Goal: Information Seeking & Learning: Learn about a topic

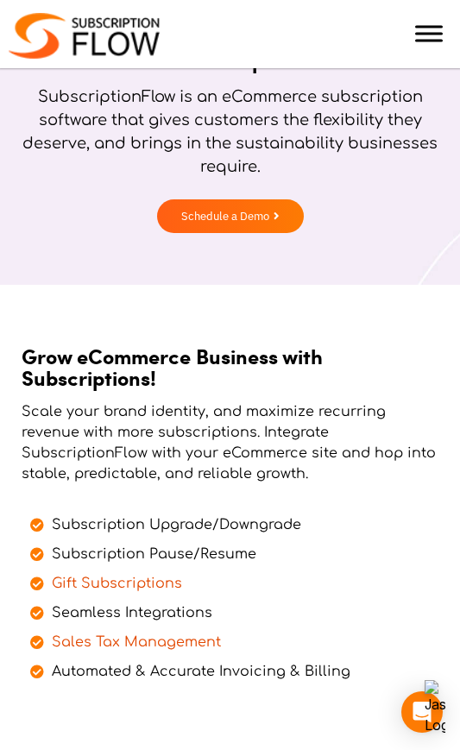
click at [197, 428] on p "Scale your brand identity, and maximize recurring revenue with more subscriptio…" at bounding box center [230, 442] width 417 height 83
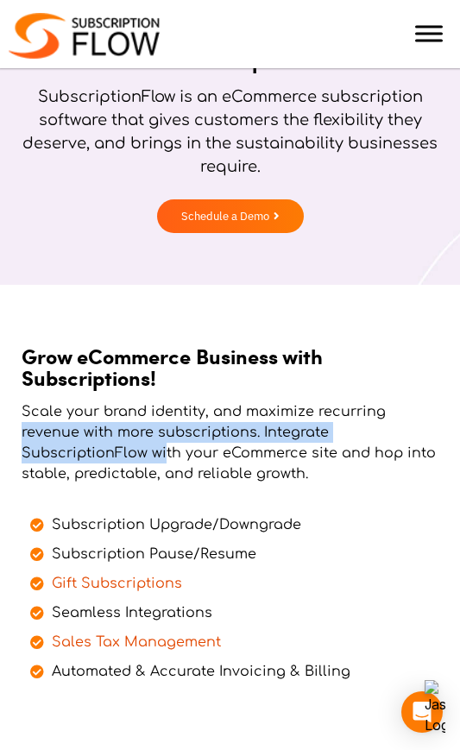
drag, startPoint x: 23, startPoint y: 434, endPoint x: 163, endPoint y: 455, distance: 141.3
click at [163, 455] on p "Scale your brand identity, and maximize recurring revenue with more subscriptio…" at bounding box center [230, 442] width 417 height 83
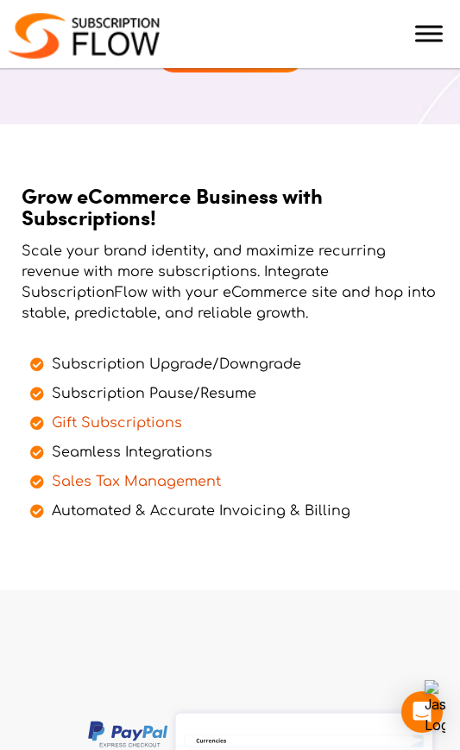
scroll to position [293, 0]
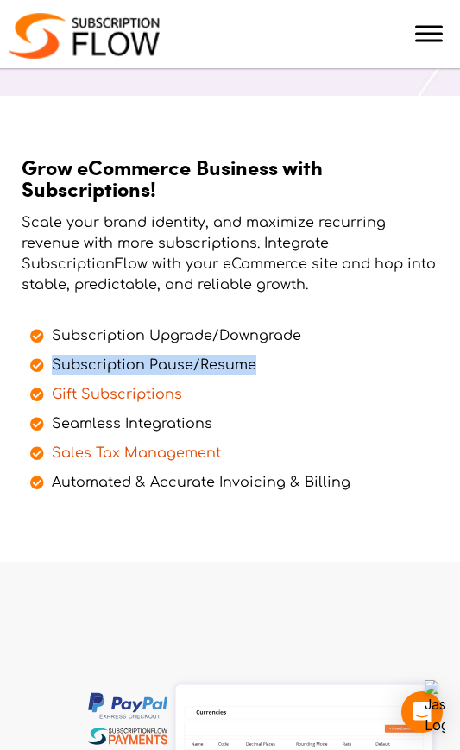
drag, startPoint x: 53, startPoint y: 360, endPoint x: 262, endPoint y: 363, distance: 208.8
click at [262, 363] on li "Subscription Pause/Resume" at bounding box center [229, 360] width 399 height 29
click at [259, 366] on li "Subscription Pause/Resume" at bounding box center [229, 360] width 399 height 29
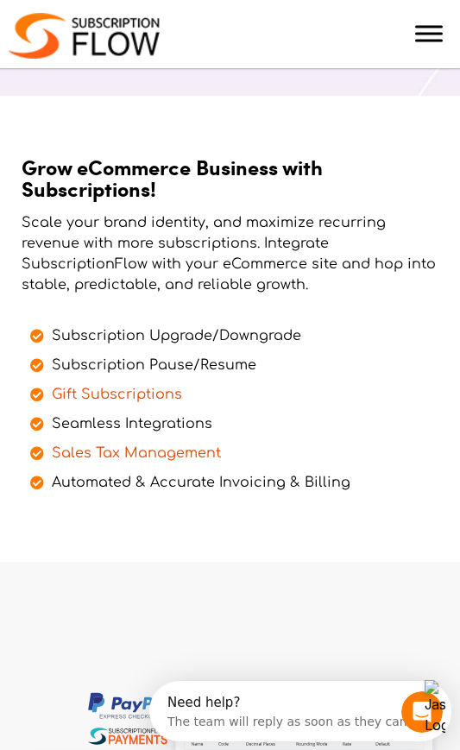
scroll to position [0, 0]
drag, startPoint x: 158, startPoint y: 424, endPoint x: 294, endPoint y: 424, distance: 136.3
click at [295, 424] on li "Seamless Integrations" at bounding box center [229, 419] width 399 height 29
click at [294, 426] on li "Seamless Integrations" at bounding box center [229, 419] width 399 height 29
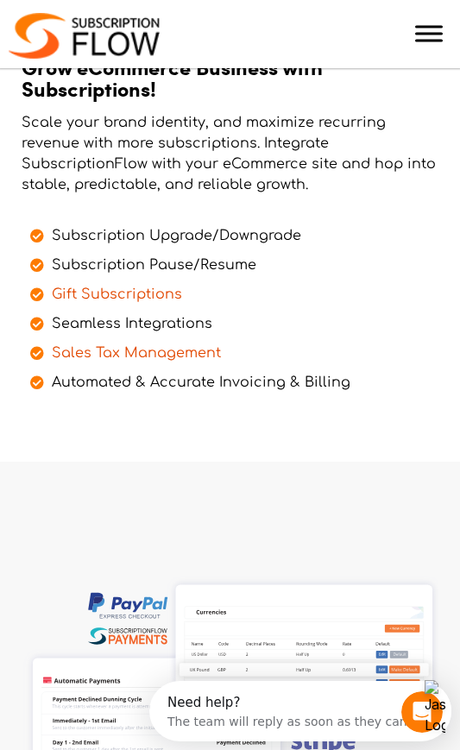
scroll to position [474, 0]
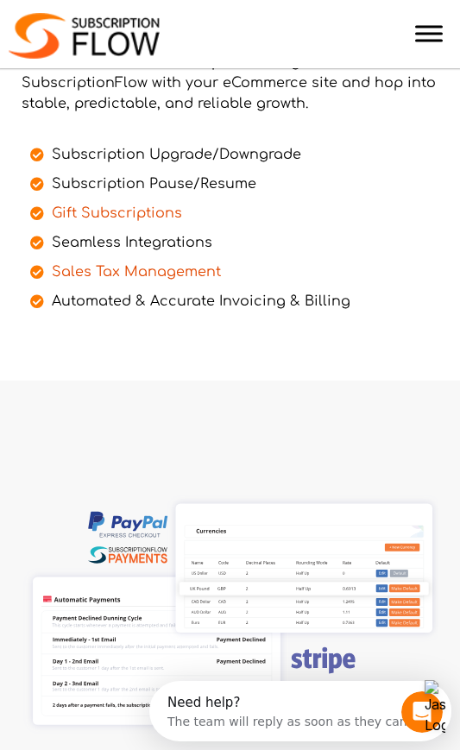
click at [48, 302] on span "Automated & Accurate Invoicing & Billing" at bounding box center [198, 301] width 303 height 21
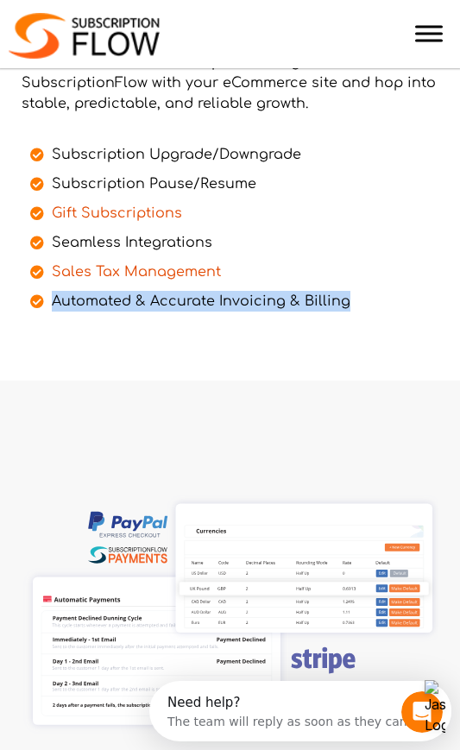
drag, startPoint x: 54, startPoint y: 302, endPoint x: 384, endPoint y: 315, distance: 329.8
click at [386, 315] on div "Subscription Upgrade/Downgrade Subscription Pause/Resume Gift Subscriptions Sea…" at bounding box center [230, 223] width 417 height 193
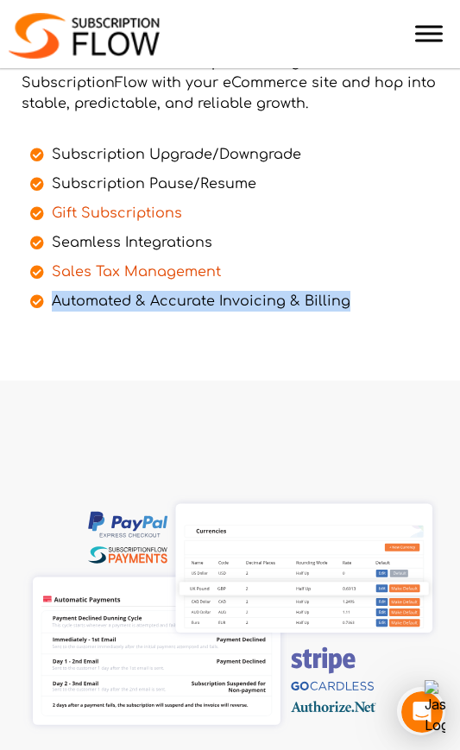
click at [384, 315] on div "Subscription Upgrade/Downgrade Subscription Pause/Resume Gift Subscriptions Sea…" at bounding box center [230, 223] width 417 height 193
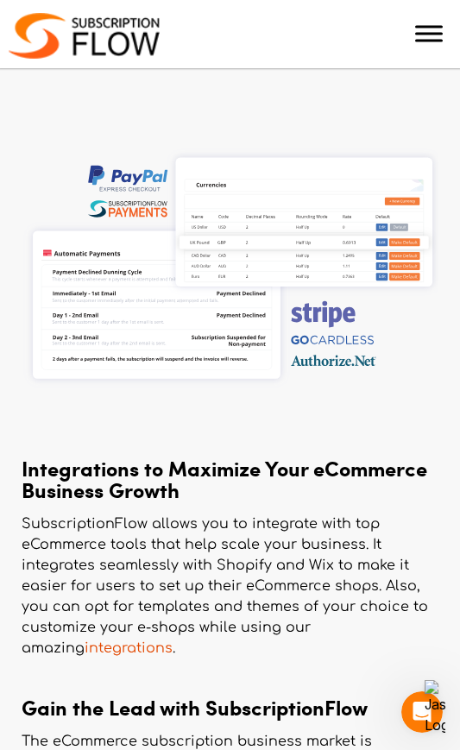
scroll to position [988, 0]
